Goal: Task Accomplishment & Management: Use online tool/utility

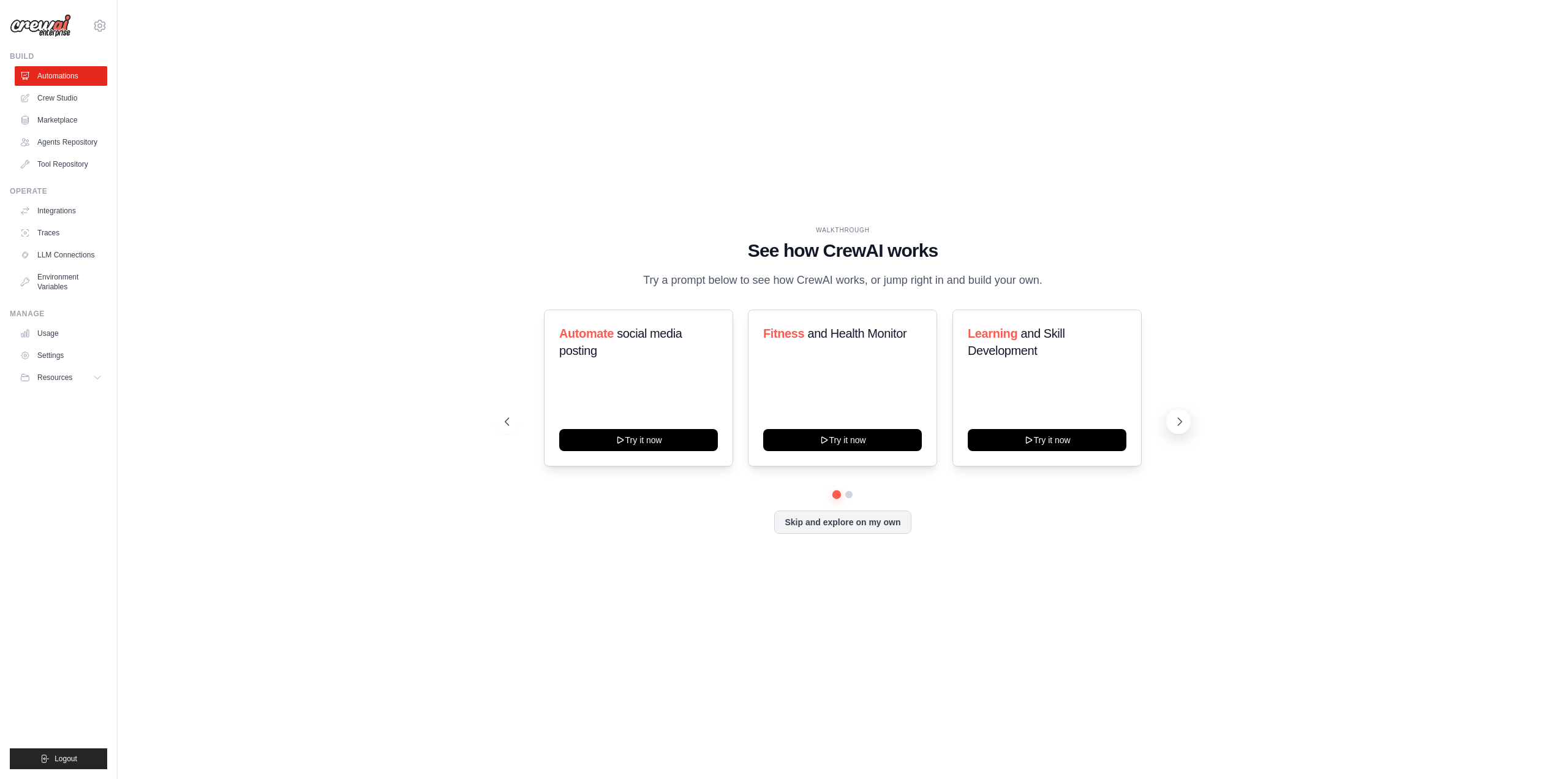
click at [1176, 426] on icon at bounding box center [1180, 422] width 13 height 13
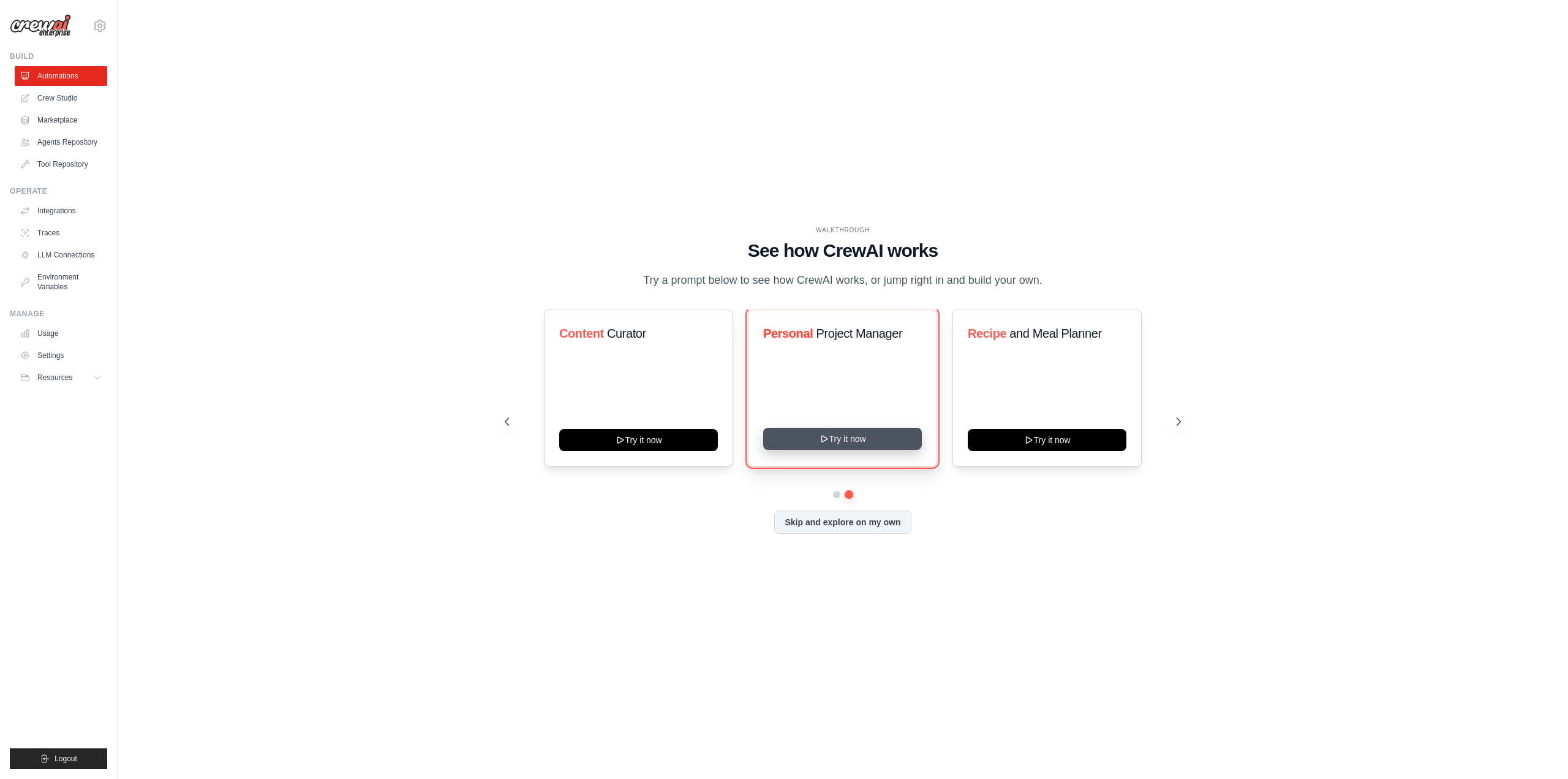
click at [788, 442] on button "Try it now" at bounding box center [842, 438] width 158 height 22
click at [46, 102] on link "Crew Studio" at bounding box center [62, 98] width 92 height 20
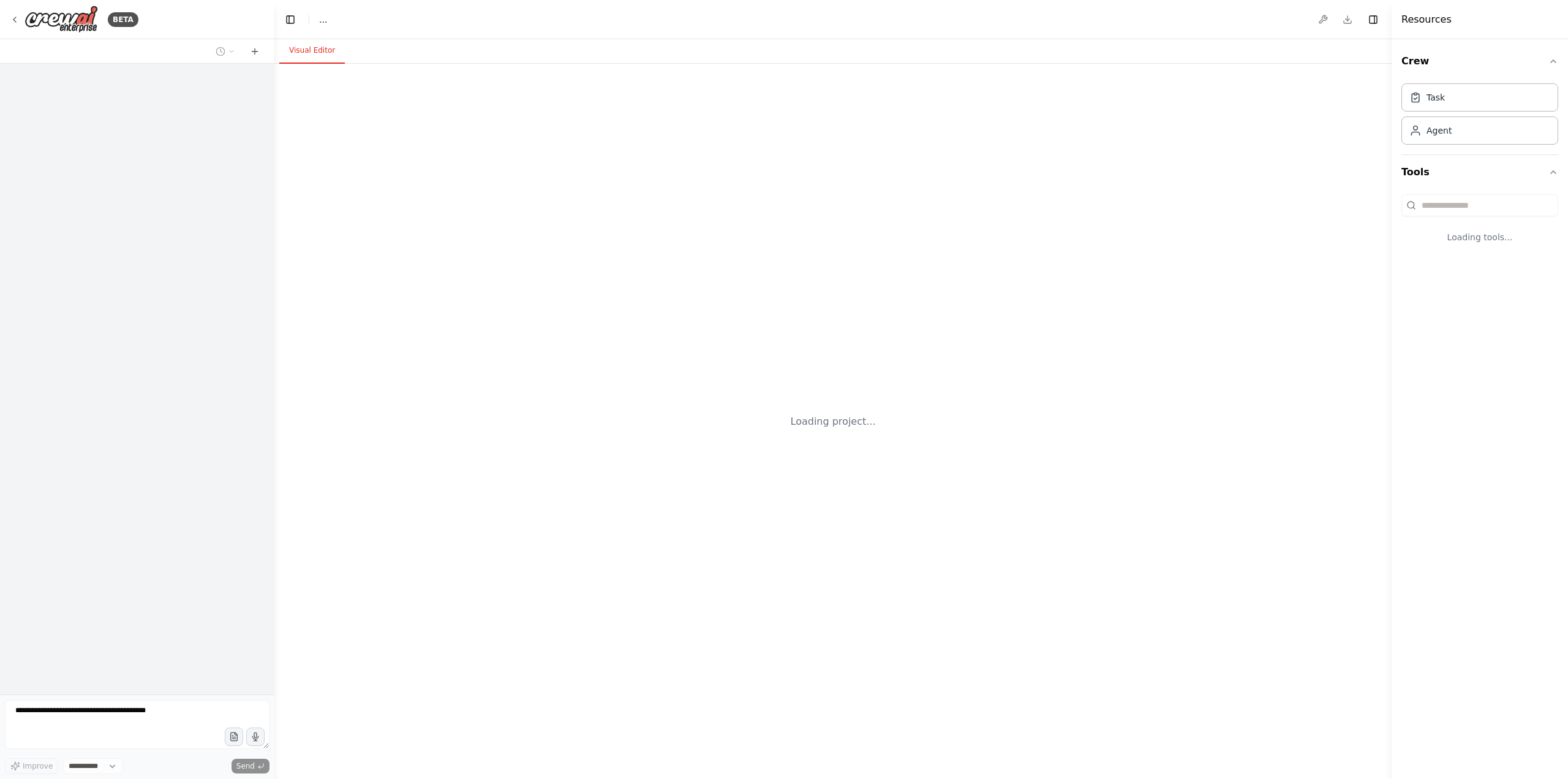
select select "****"
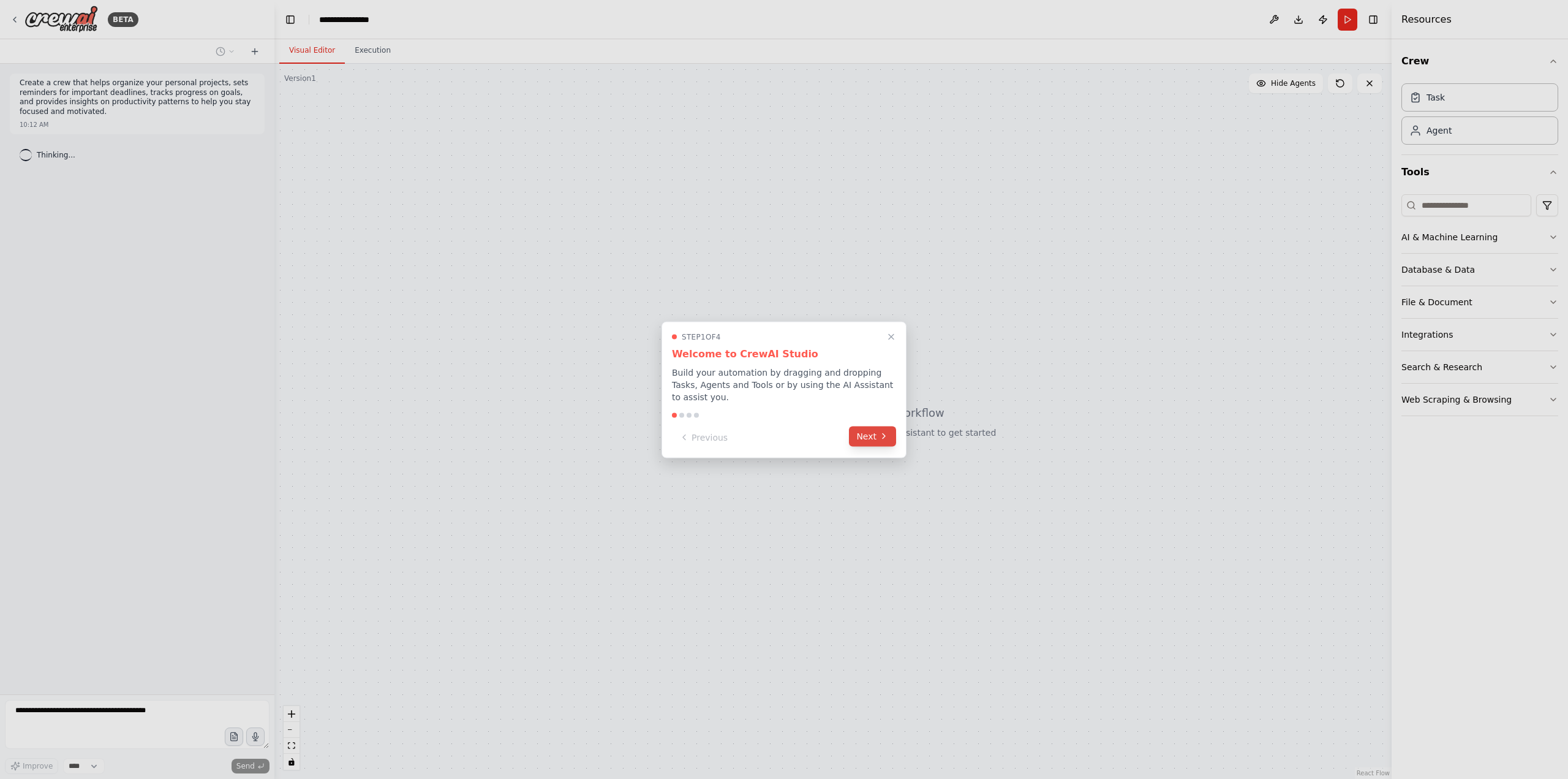
click at [857, 432] on button "Next" at bounding box center [873, 436] width 47 height 21
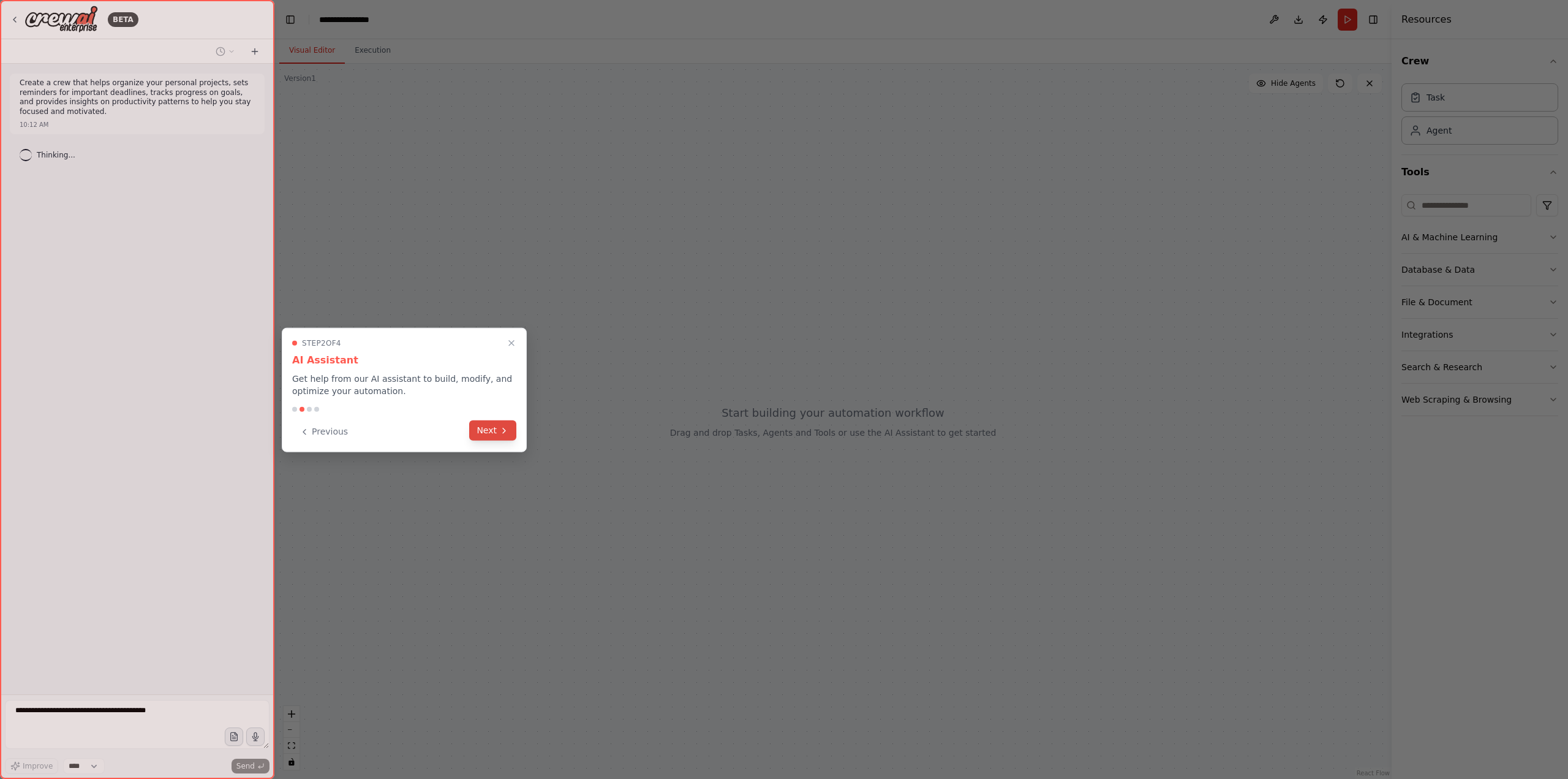
click at [494, 433] on button "Next" at bounding box center [493, 430] width 47 height 21
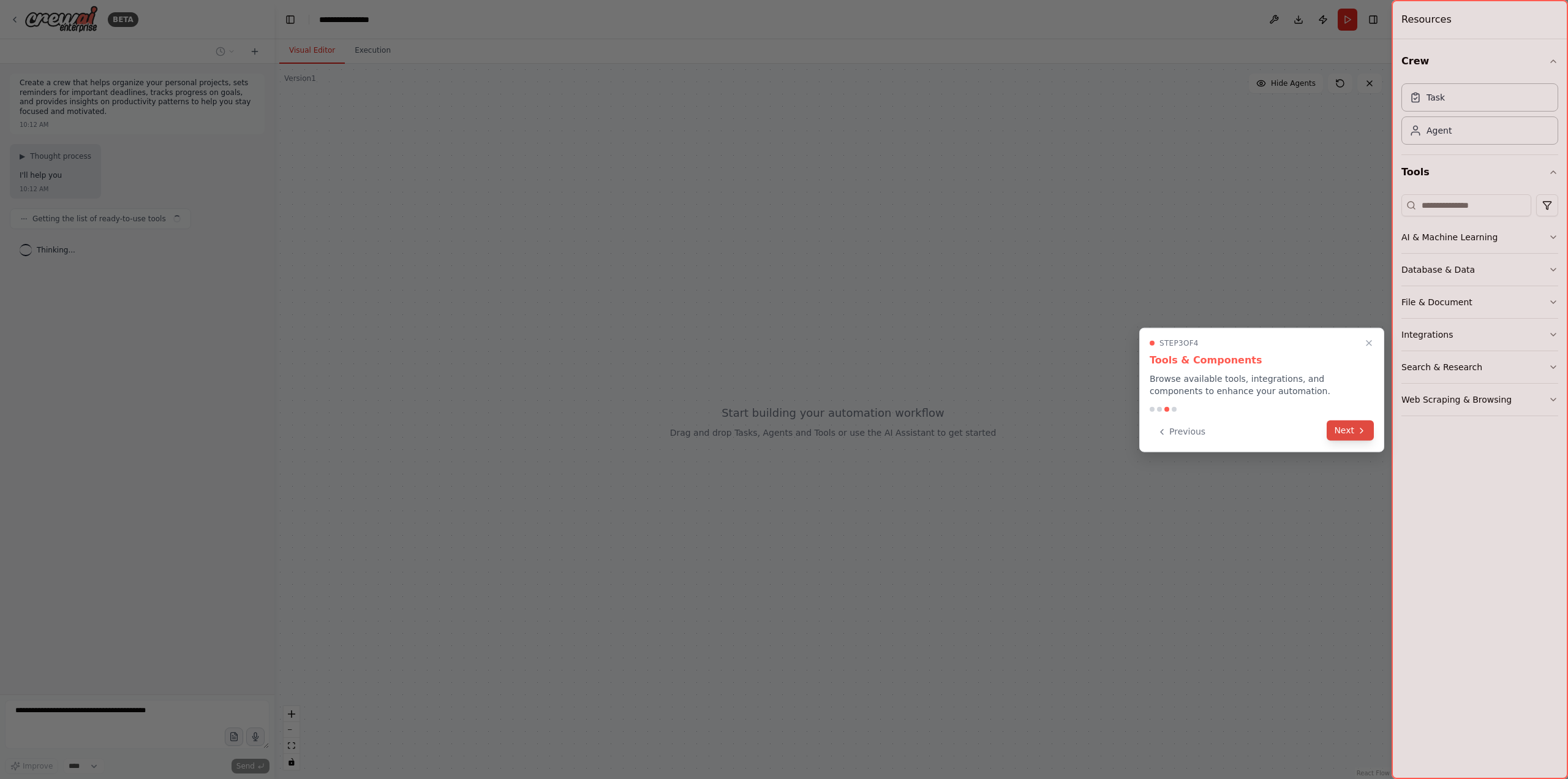
click at [1347, 432] on button "Next" at bounding box center [1350, 430] width 47 height 21
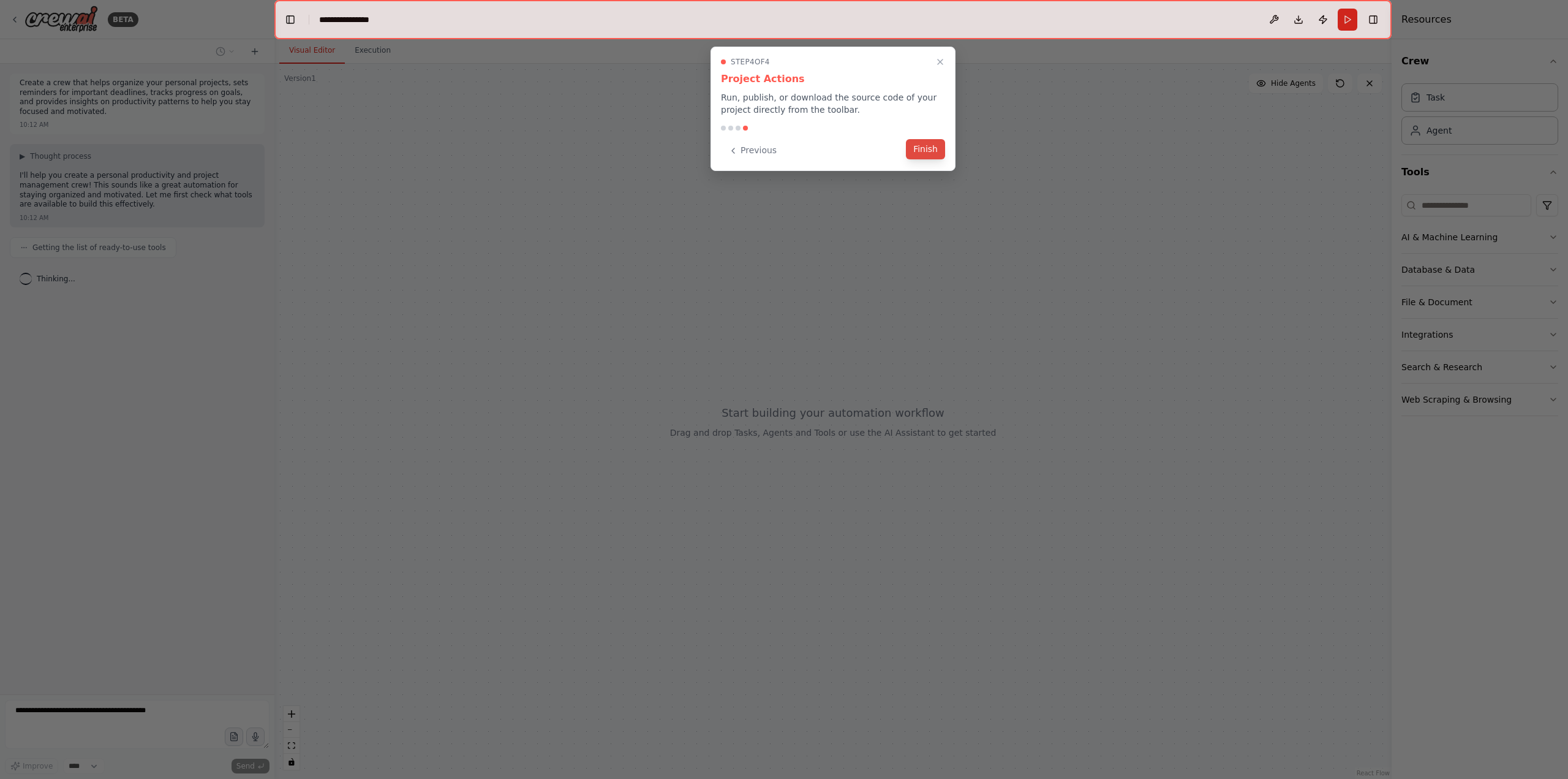
click at [927, 147] on button "Finish" at bounding box center [925, 149] width 39 height 21
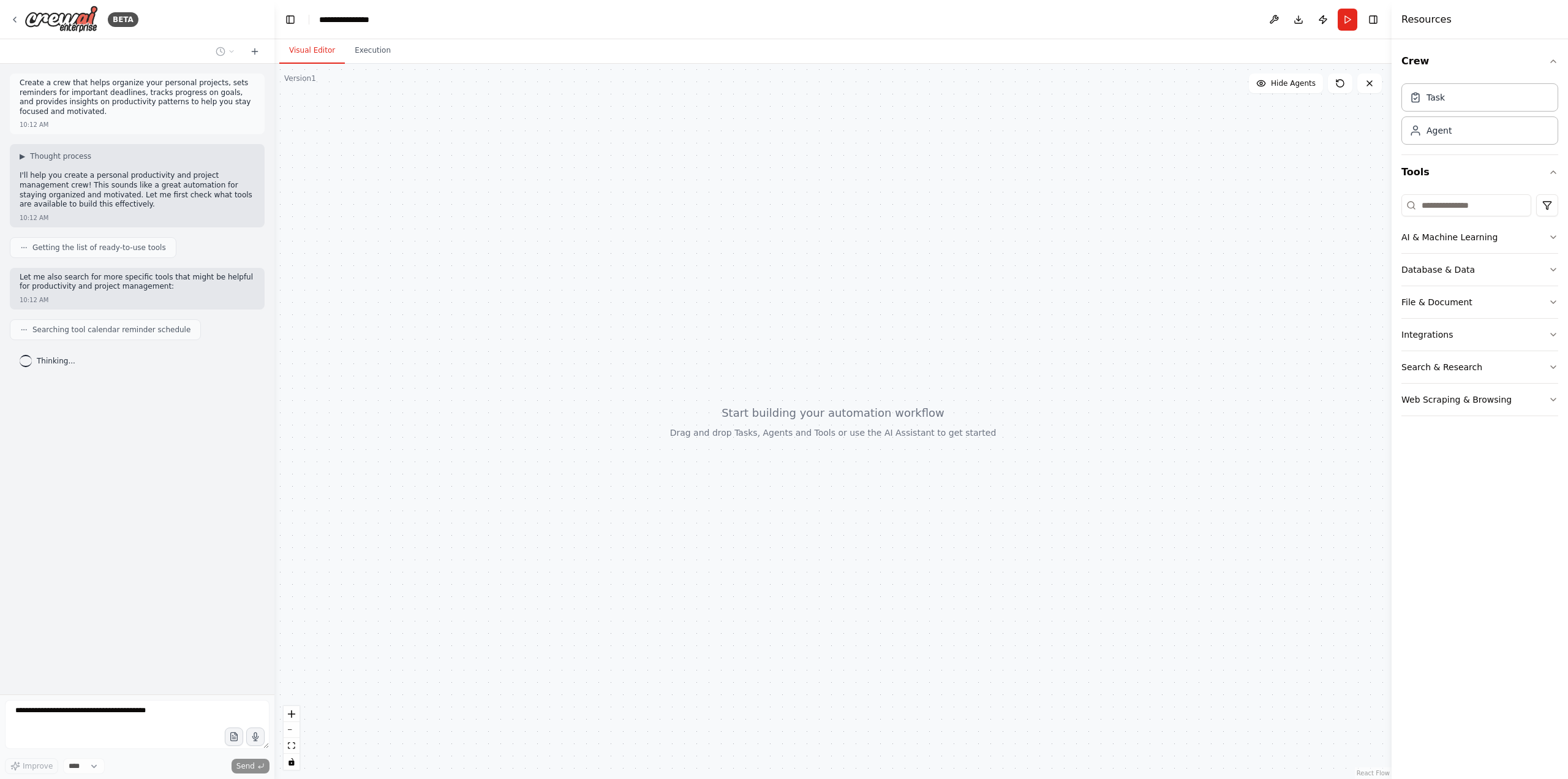
click at [612, 244] on div at bounding box center [833, 421] width 1117 height 715
drag, startPoint x: 559, startPoint y: 244, endPoint x: 1017, endPoint y: 517, distance: 533.2
click at [1017, 517] on div at bounding box center [833, 421] width 1117 height 715
click at [1485, 131] on div "Agent" at bounding box center [1479, 130] width 156 height 29
click at [1447, 137] on div "Agent" at bounding box center [1479, 130] width 156 height 29
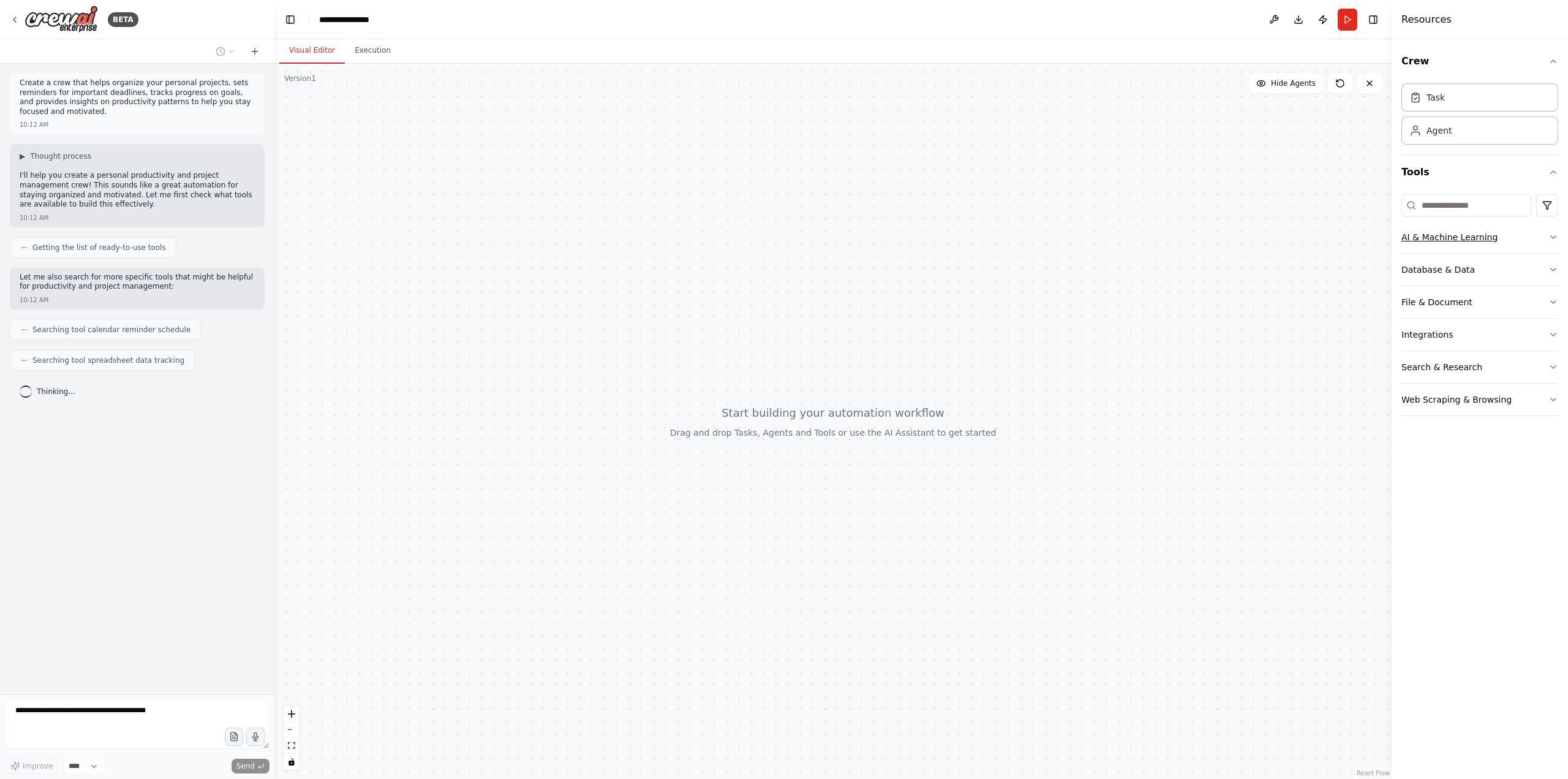
click at [1466, 243] on button "AI & Machine Learning" at bounding box center [1479, 237] width 156 height 32
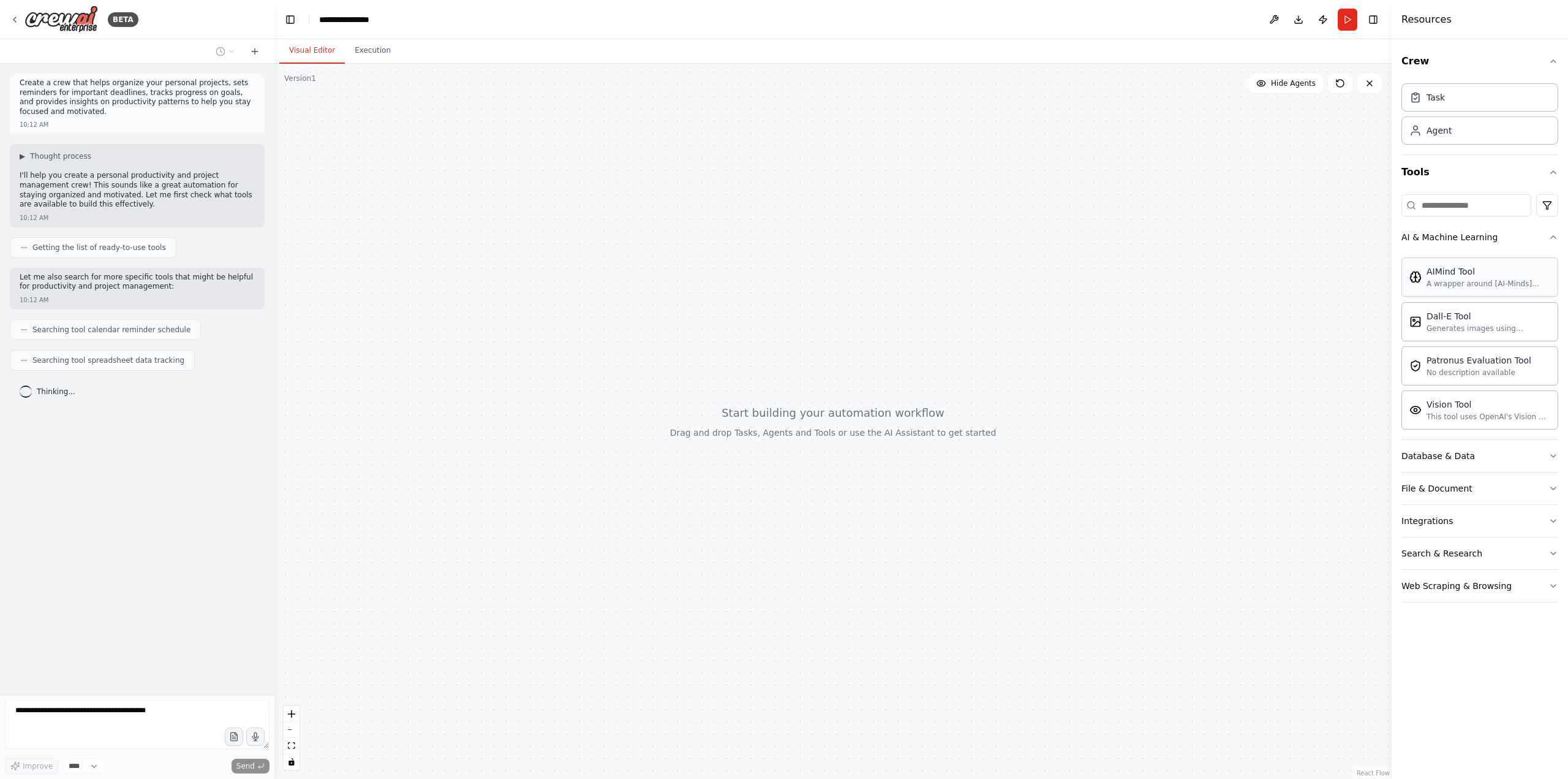
click at [1466, 279] on div "A wrapper around [AI-Minds](https://mindsdb.com/minds). Useful for when you nee…" at bounding box center [1488, 284] width 123 height 10
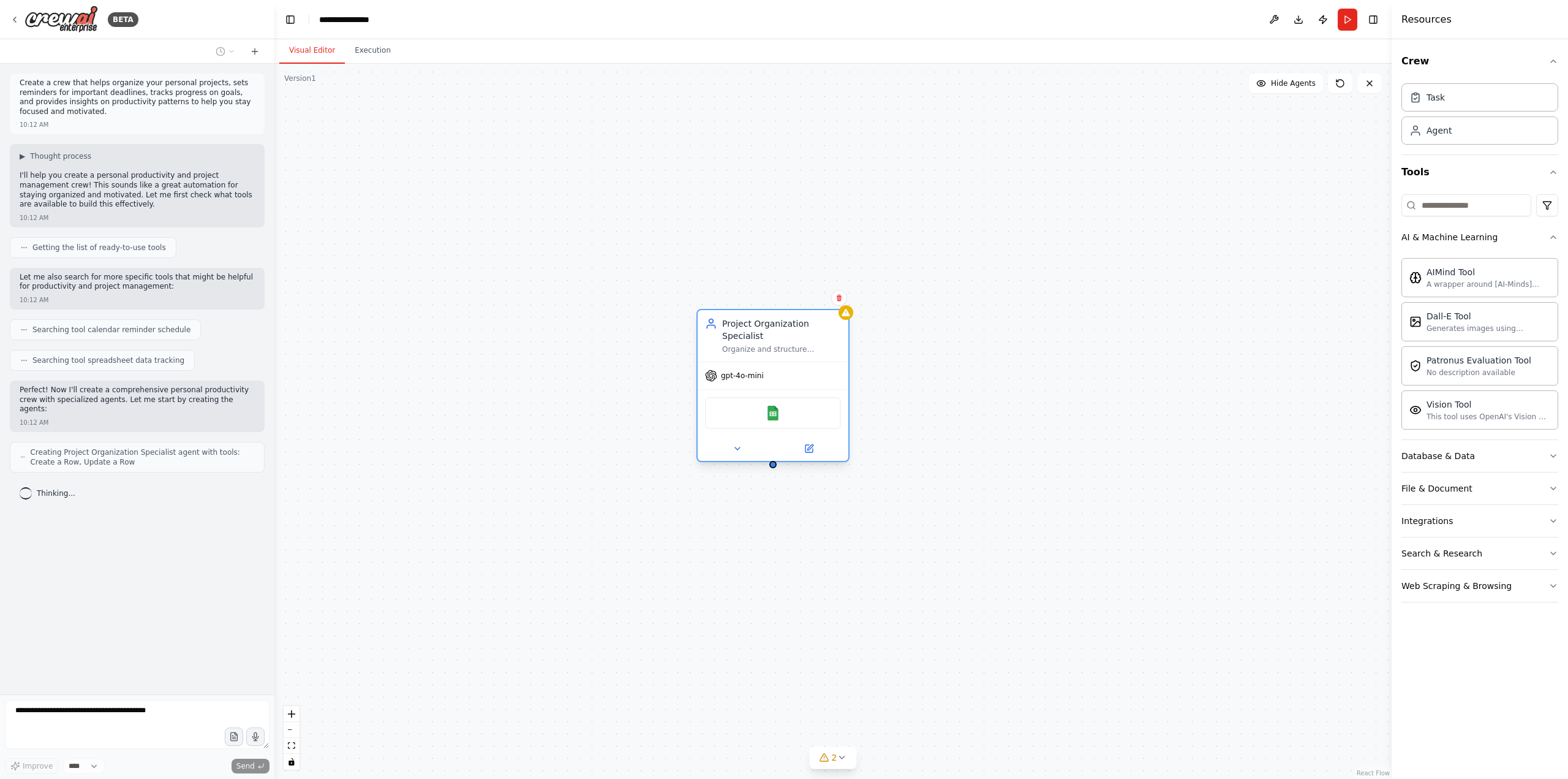
drag, startPoint x: 889, startPoint y: 420, endPoint x: 780, endPoint y: 325, distance: 144.6
click at [780, 344] on div "Organize and structure personal projects by creating clear project breakdowns, …" at bounding box center [781, 349] width 119 height 10
click at [894, 381] on div "Project Organization Specialist Organize and structure personal projects by cre…" at bounding box center [833, 421] width 1117 height 715
click at [735, 357] on div "gpt-4o-mini" at bounding box center [761, 363] width 151 height 27
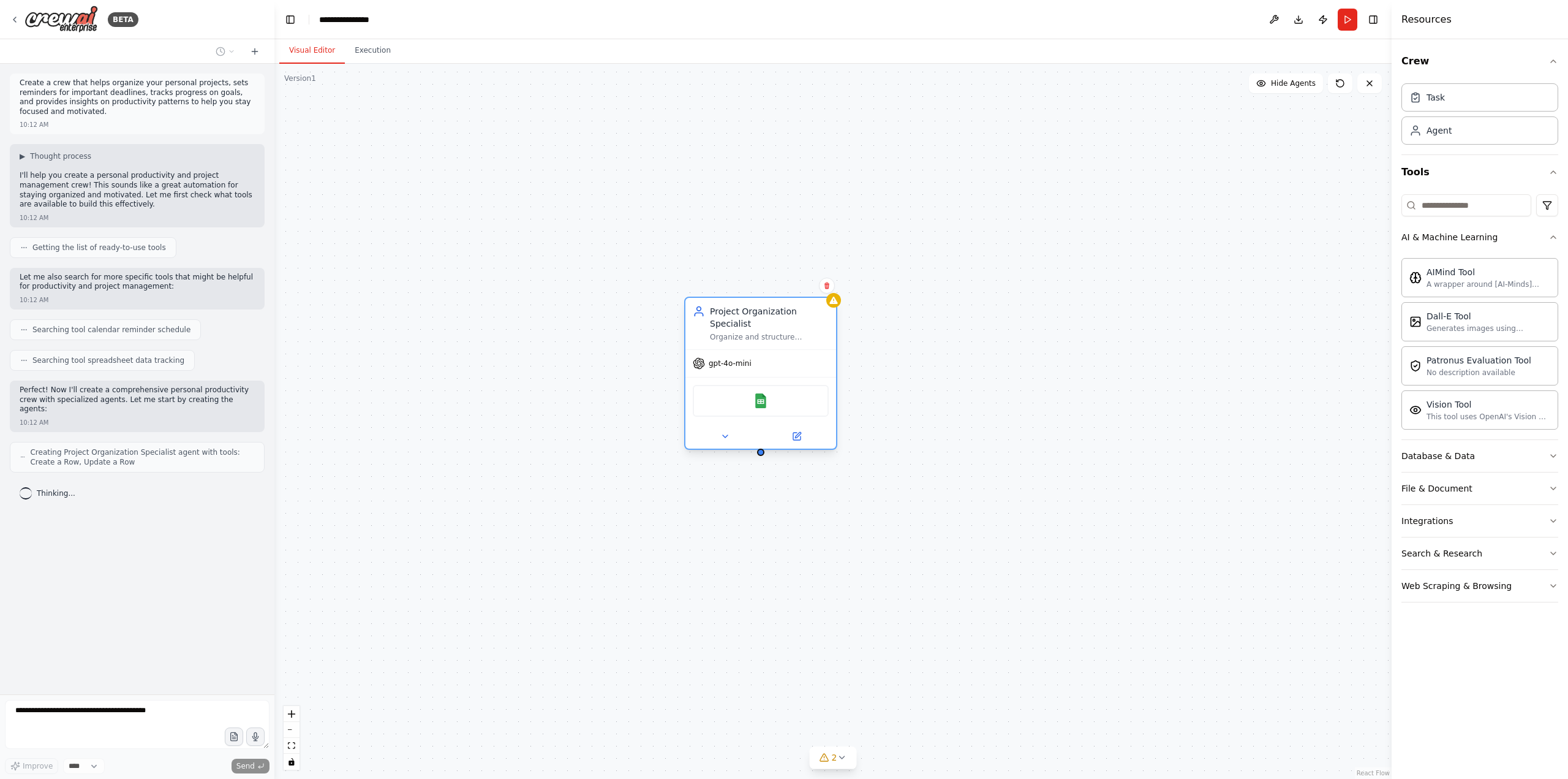
click at [735, 357] on div "gpt-4o-mini" at bounding box center [761, 363] width 151 height 27
click at [723, 431] on icon at bounding box center [725, 436] width 10 height 10
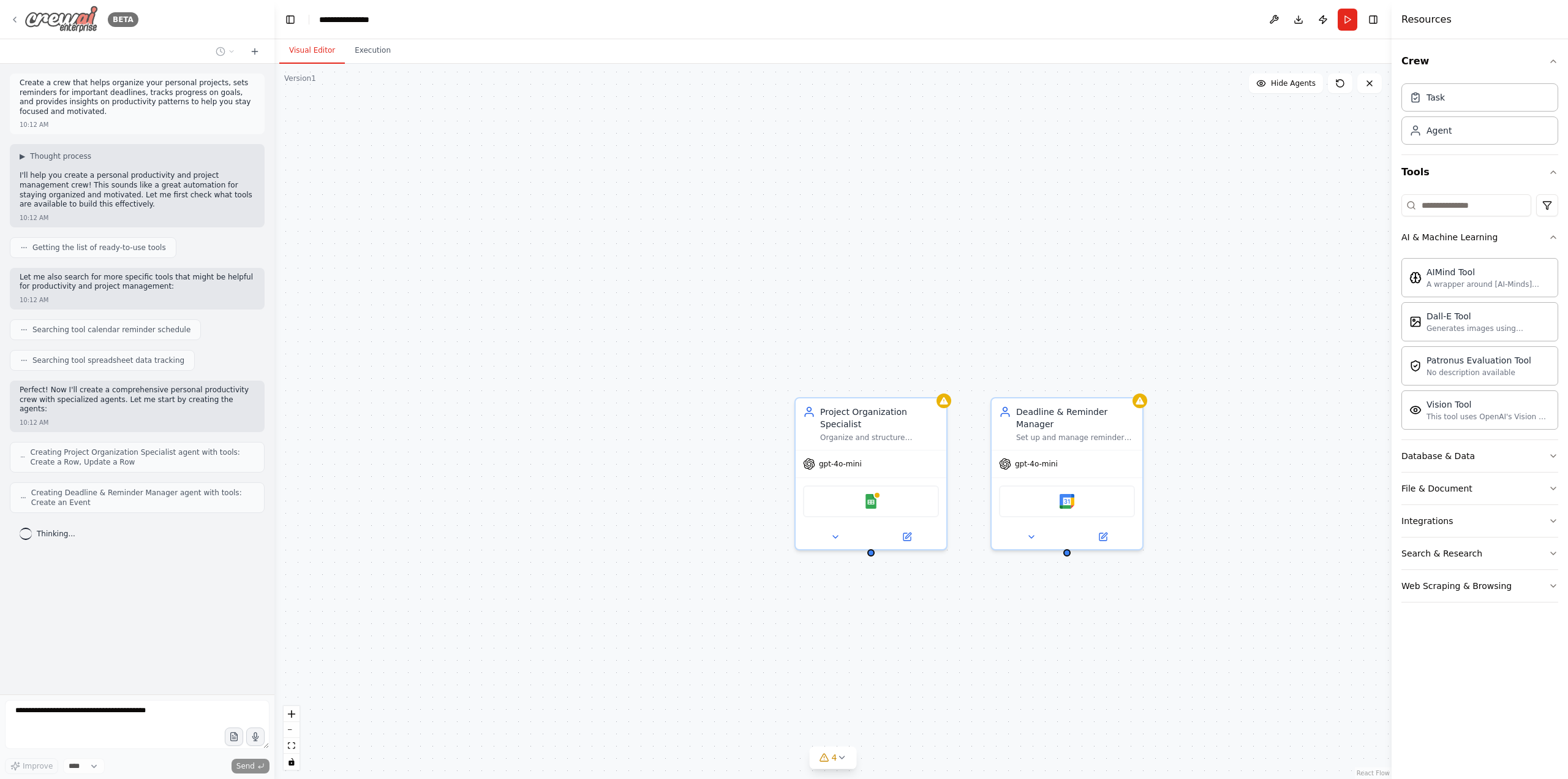
click at [73, 19] on img at bounding box center [61, 19] width 73 height 28
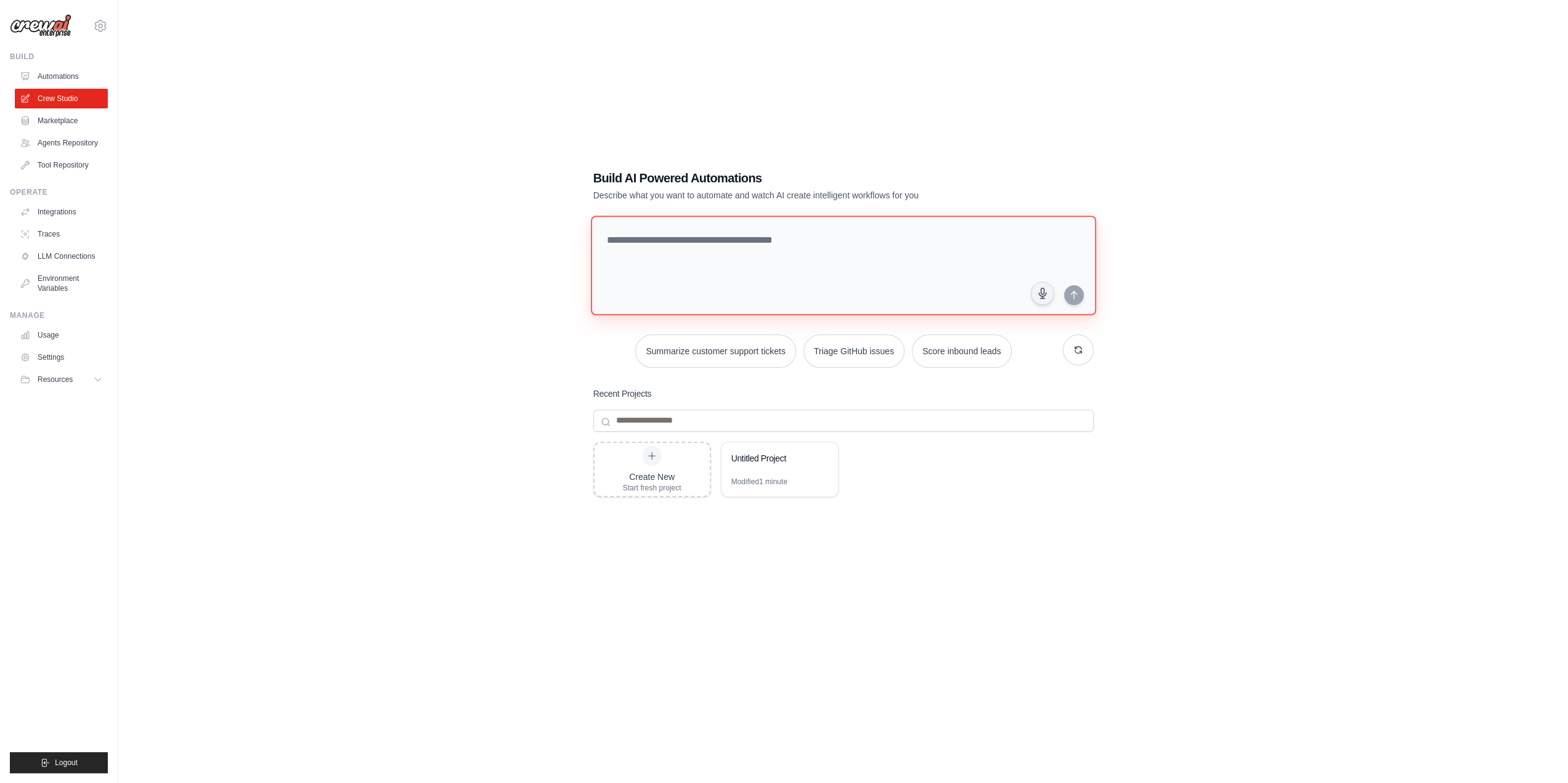
click at [882, 247] on textarea at bounding box center [842, 265] width 505 height 100
click at [53, 145] on link "Agents Repository" at bounding box center [62, 143] width 93 height 20
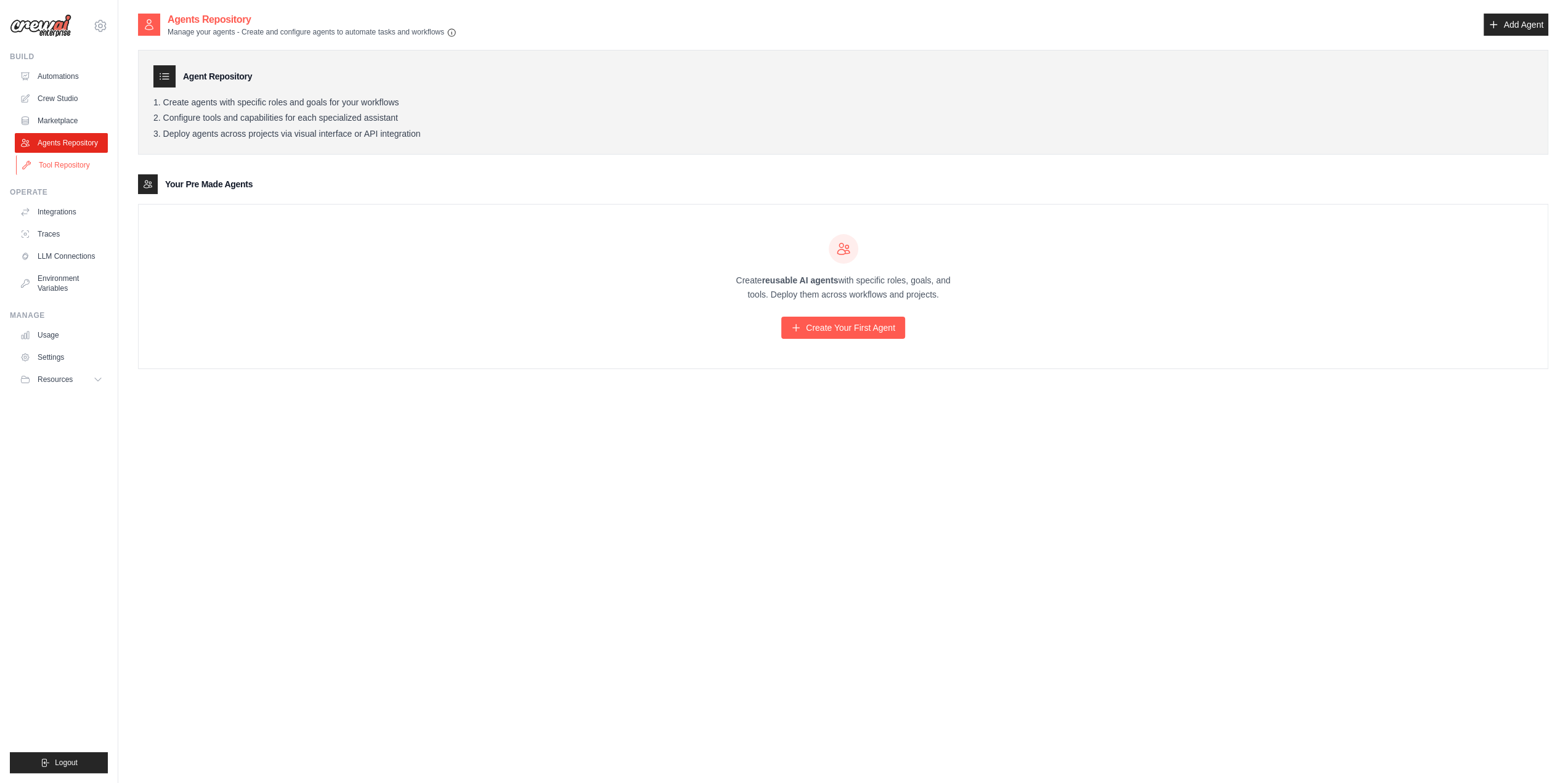
click at [52, 165] on link "Tool Repository" at bounding box center [62, 165] width 93 height 20
